Goal: Information Seeking & Learning: Learn about a topic

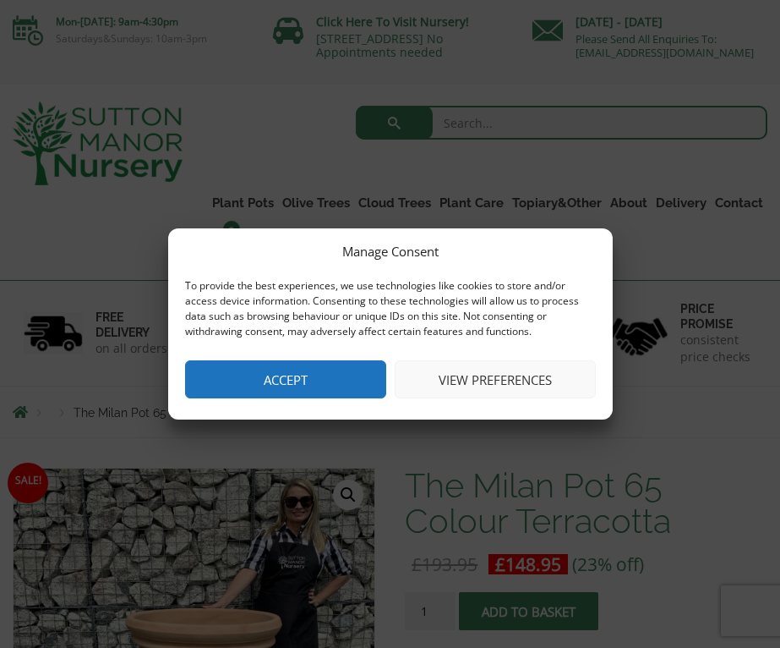
click at [278, 386] on button "Accept" at bounding box center [285, 379] width 201 height 38
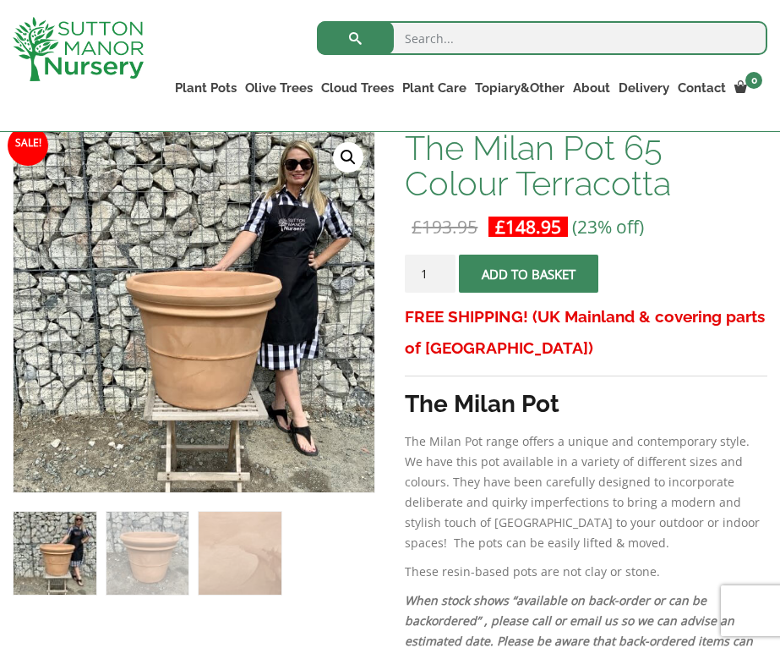
scroll to position [274, 0]
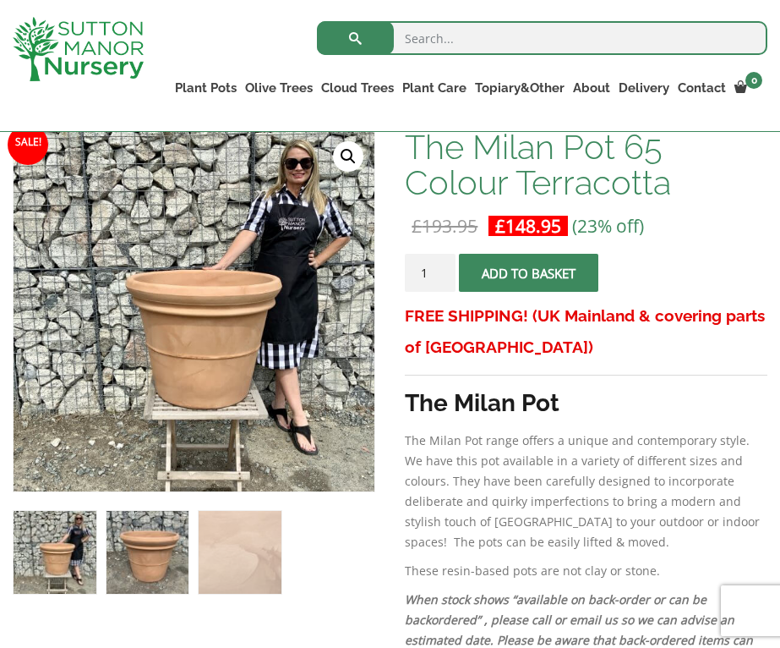
click at [153, 584] on img at bounding box center [148, 552] width 83 height 83
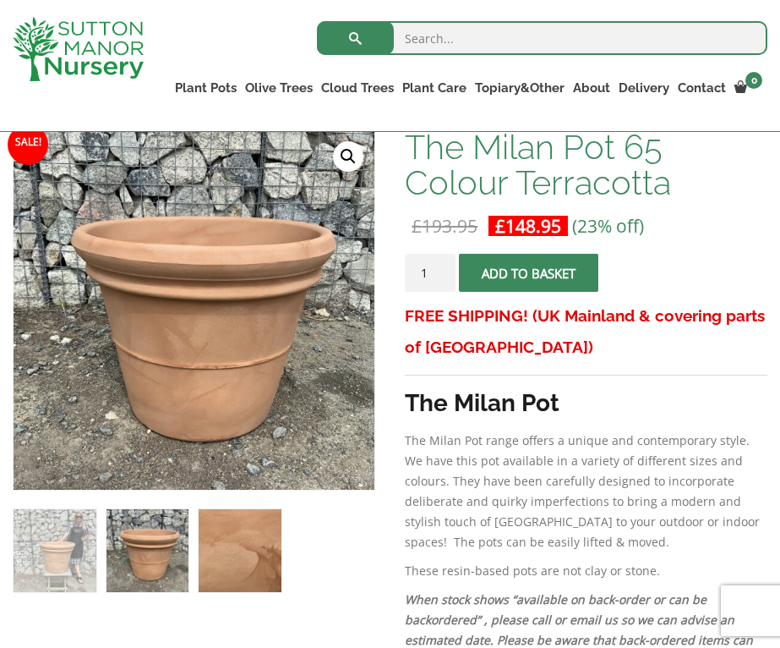
click at [205, 583] on img at bounding box center [240, 550] width 83 height 83
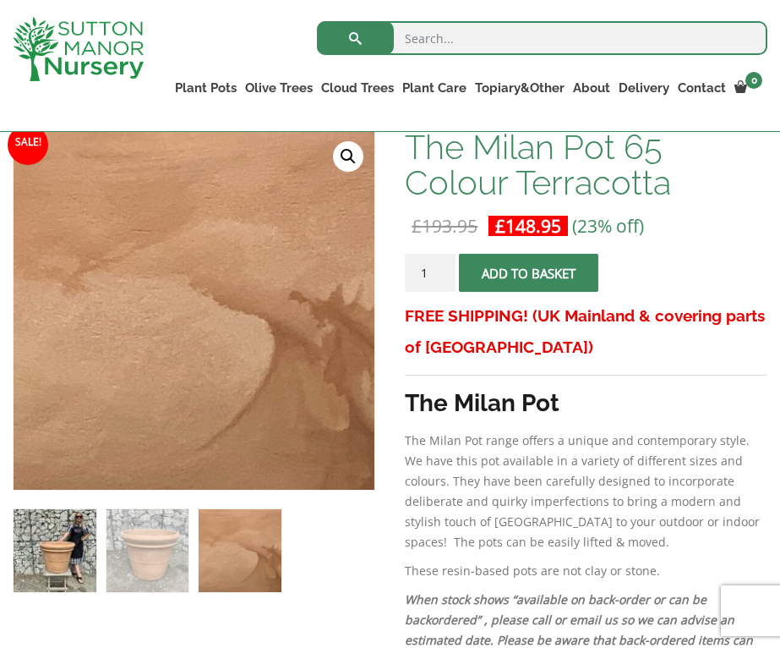
click at [19, 563] on img at bounding box center [55, 550] width 83 height 83
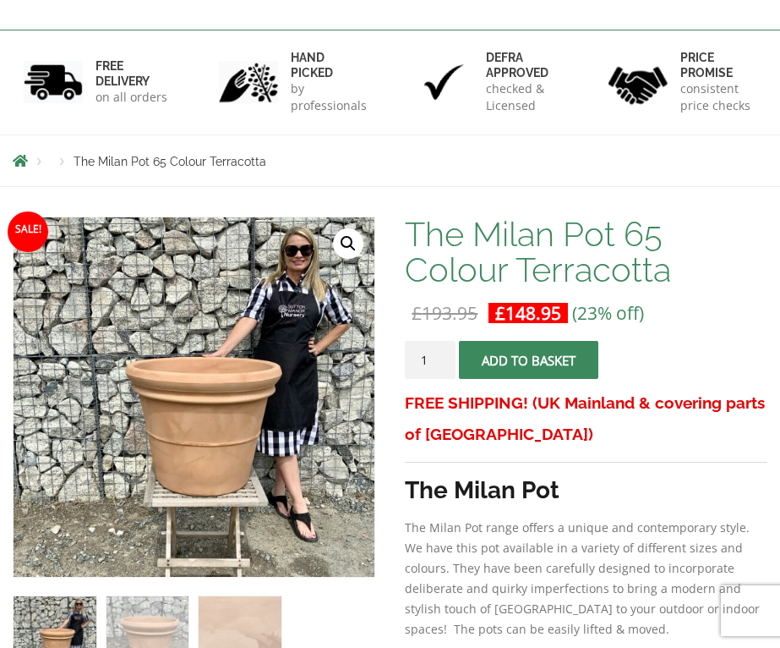
scroll to position [84, 0]
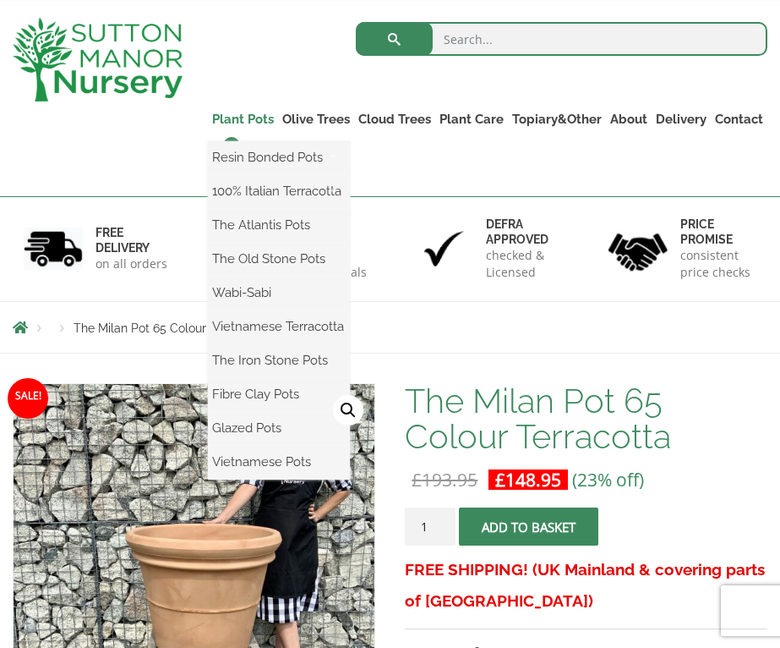
click at [243, 131] on link "Plant Pots" at bounding box center [243, 119] width 70 height 24
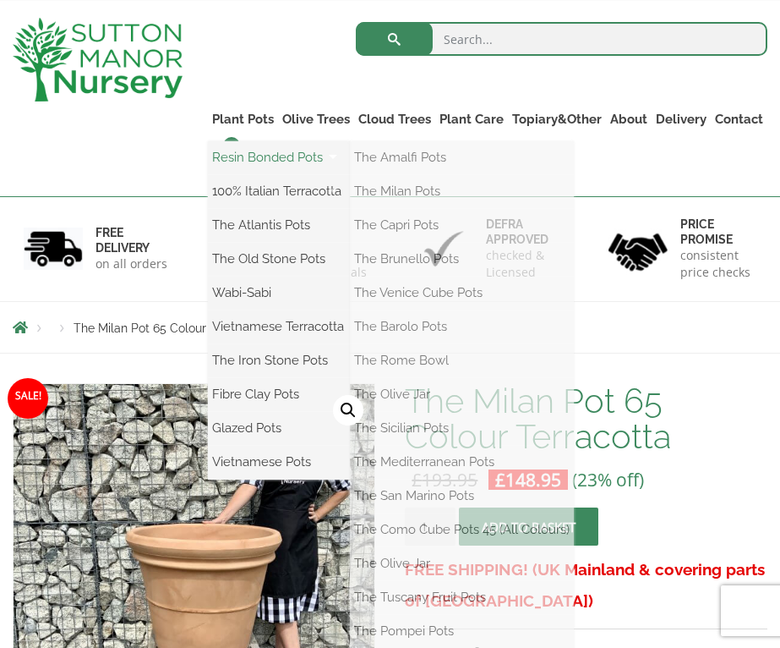
click at [261, 170] on link "Resin Bonded Pots" at bounding box center [279, 157] width 142 height 25
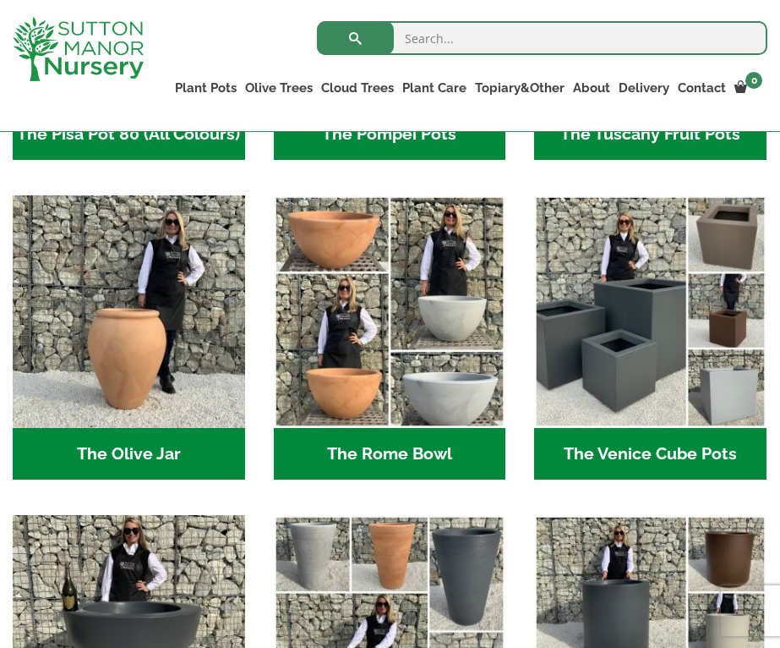
scroll to position [1409, 0]
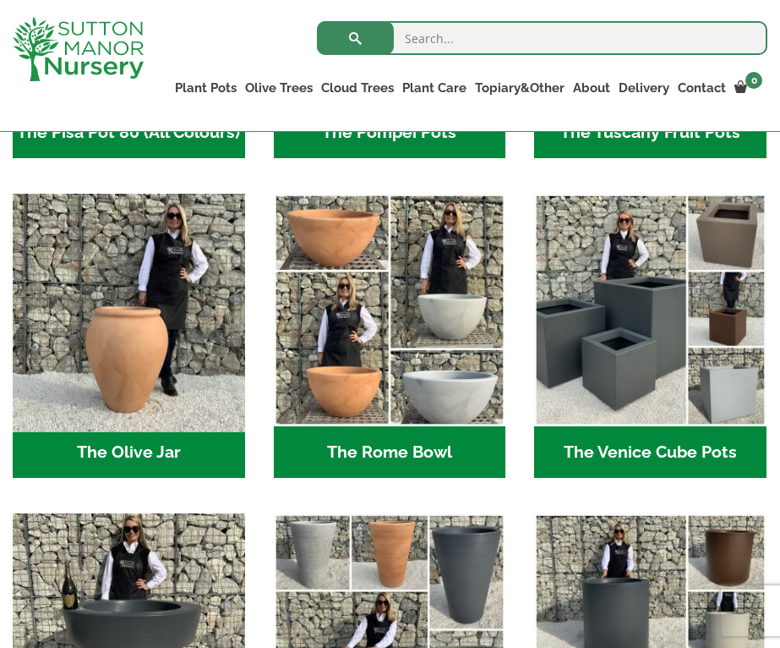
click at [120, 414] on img "Visit product category The Olive Jar" at bounding box center [128, 309] width 243 height 243
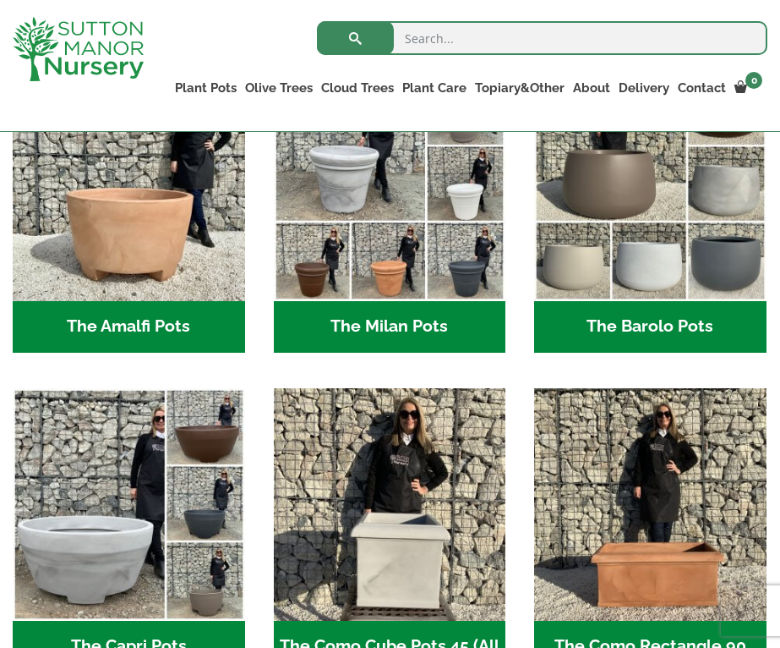
scroll to position [540, 0]
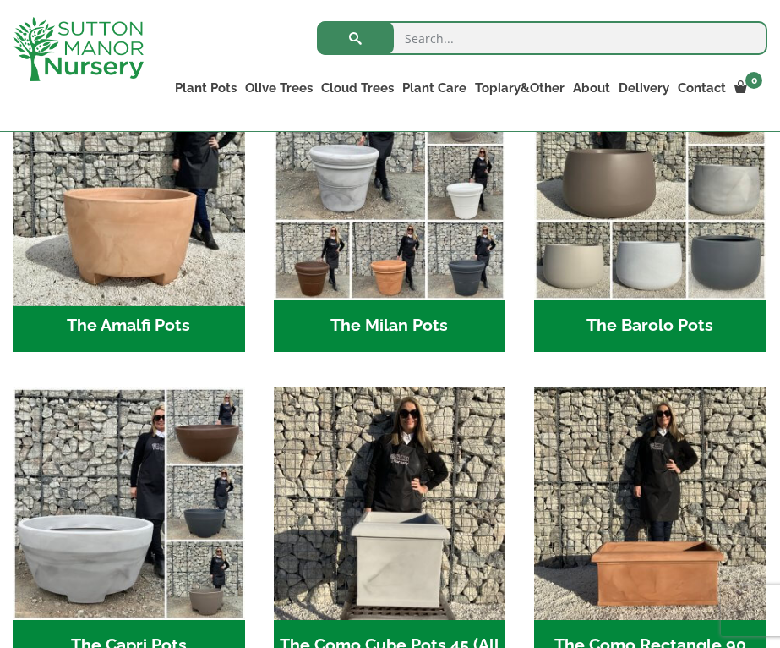
click at [174, 216] on img "Visit product category The Amalfi Pots" at bounding box center [128, 183] width 243 height 243
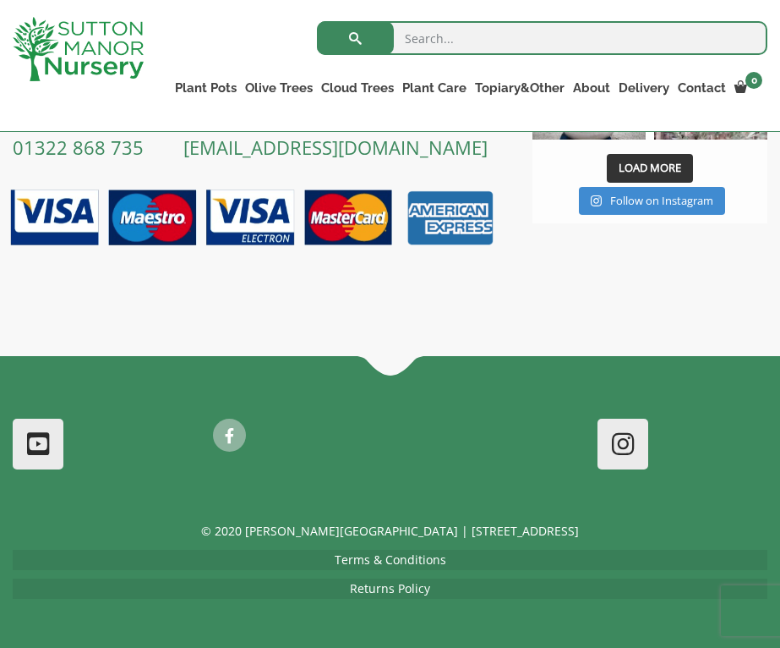
scroll to position [1234, 0]
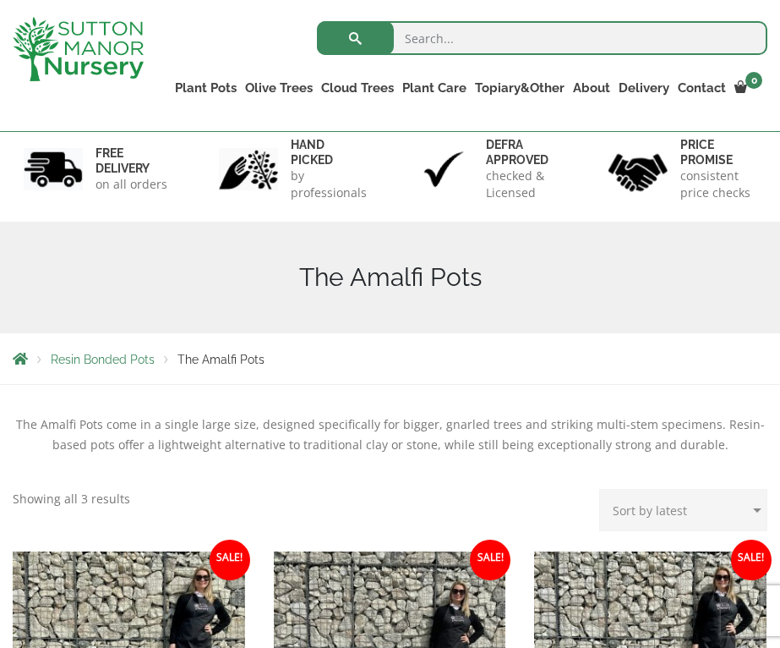
scroll to position [101, 0]
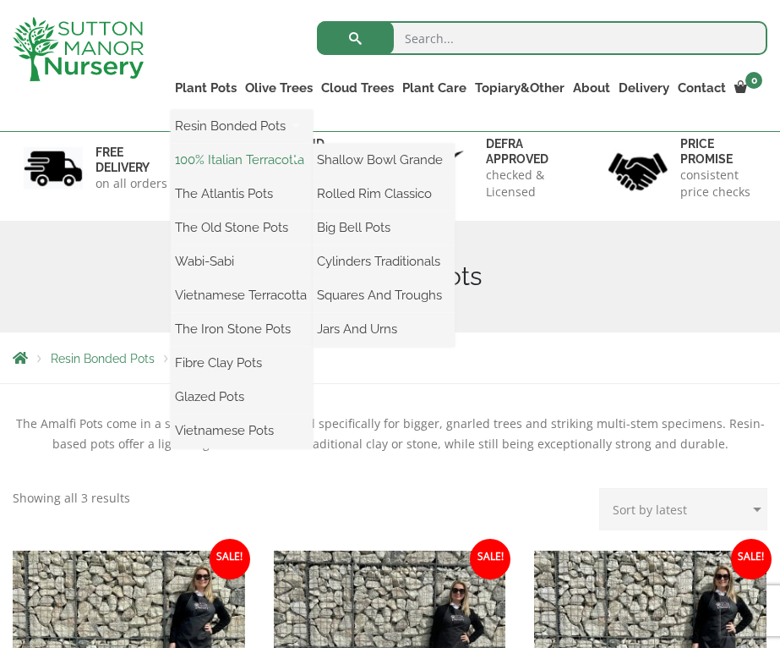
click at [222, 163] on link "100% Italian Terracotta" at bounding box center [242, 159] width 142 height 25
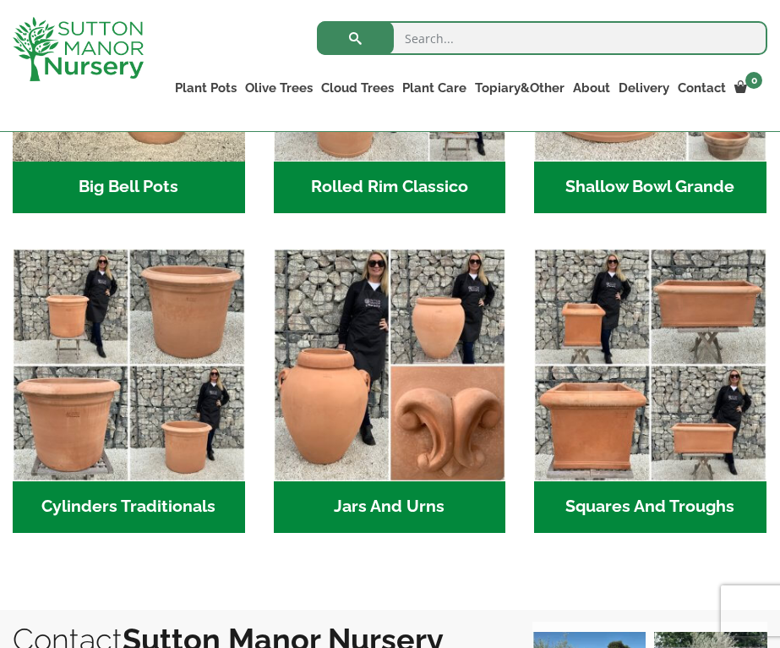
scroll to position [758, 0]
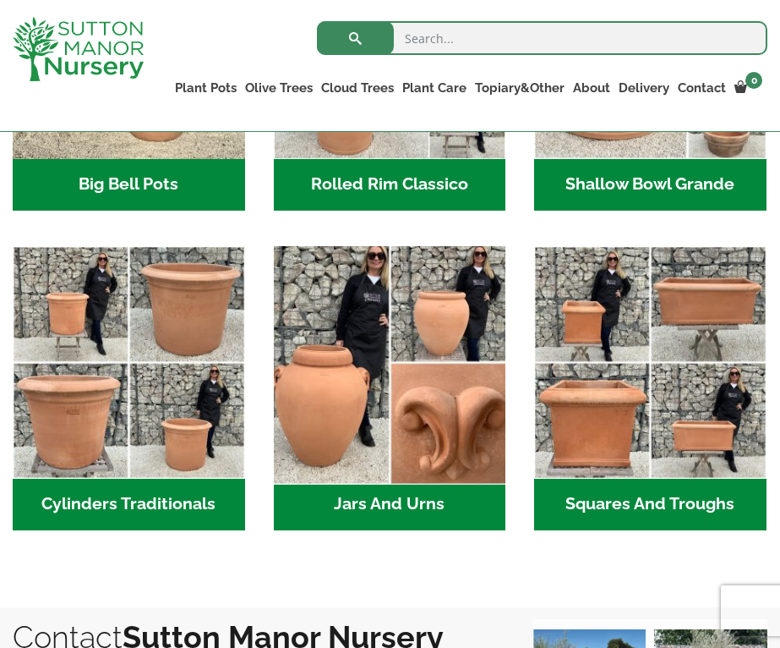
click at [345, 424] on img "Visit product category Jars And Urns" at bounding box center [389, 361] width 243 height 243
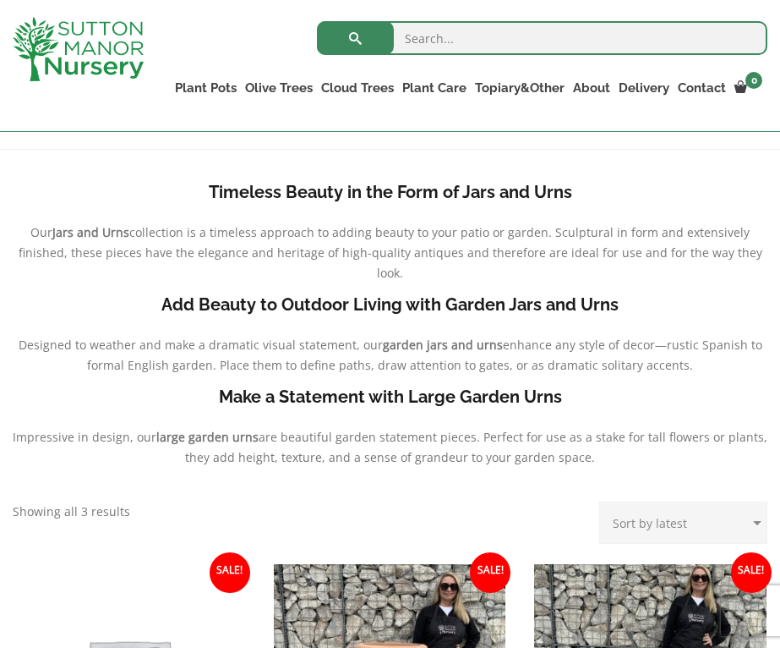
scroll to position [805, 0]
